Goal: Information Seeking & Learning: Understand process/instructions

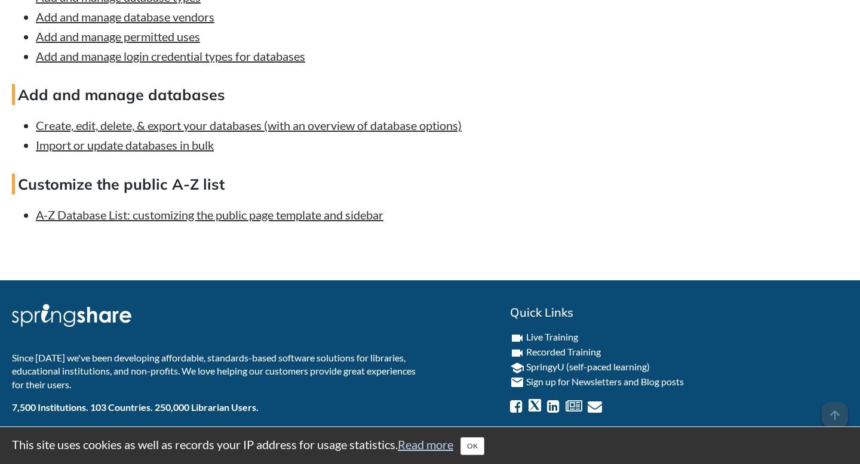
scroll to position [3780, 0]
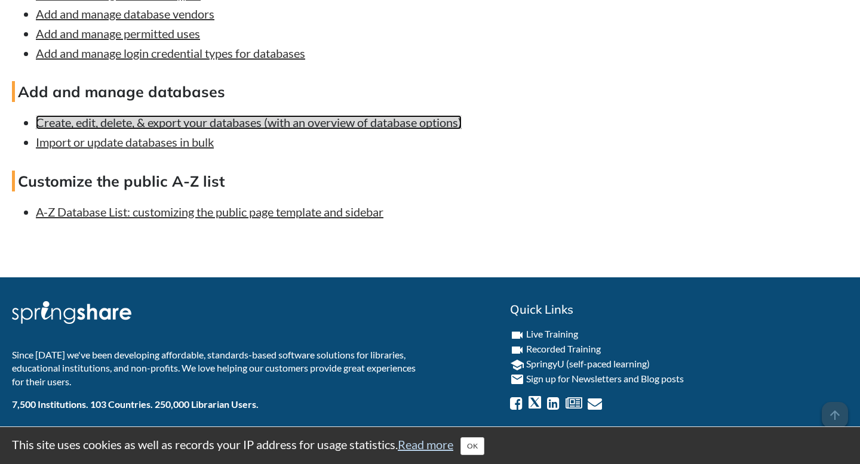
click at [387, 130] on link "Create, edit, delete, & export your databases (with an overview of database opt…" at bounding box center [249, 122] width 426 height 14
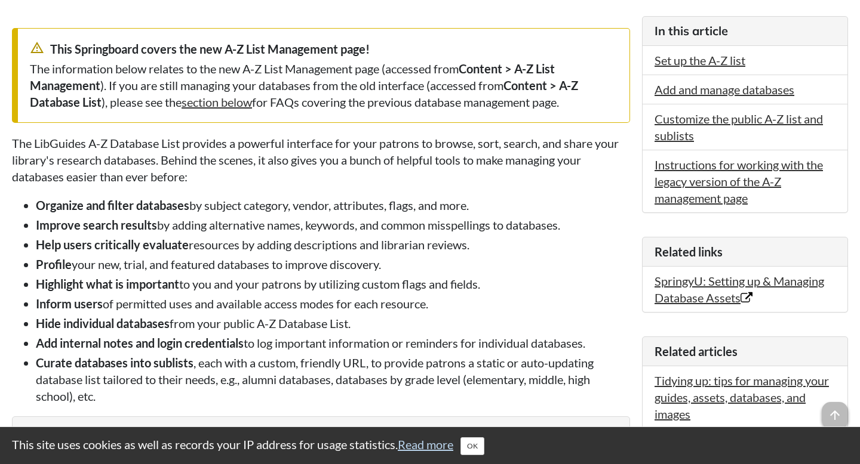
scroll to position [298, 0]
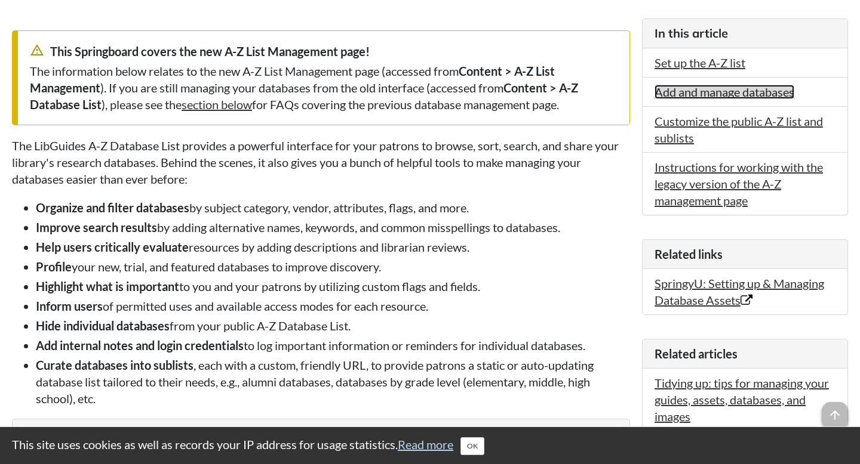
click at [715, 98] on link "Add and manage databases" at bounding box center [724, 92] width 140 height 14
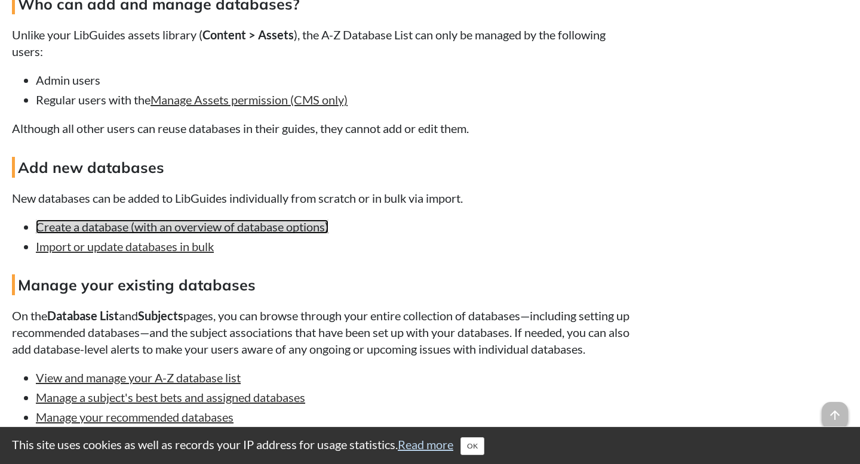
click at [207, 234] on link "Create a database (with an overview of database options)" at bounding box center [182, 227] width 293 height 14
